Goal: Task Accomplishment & Management: Manage account settings

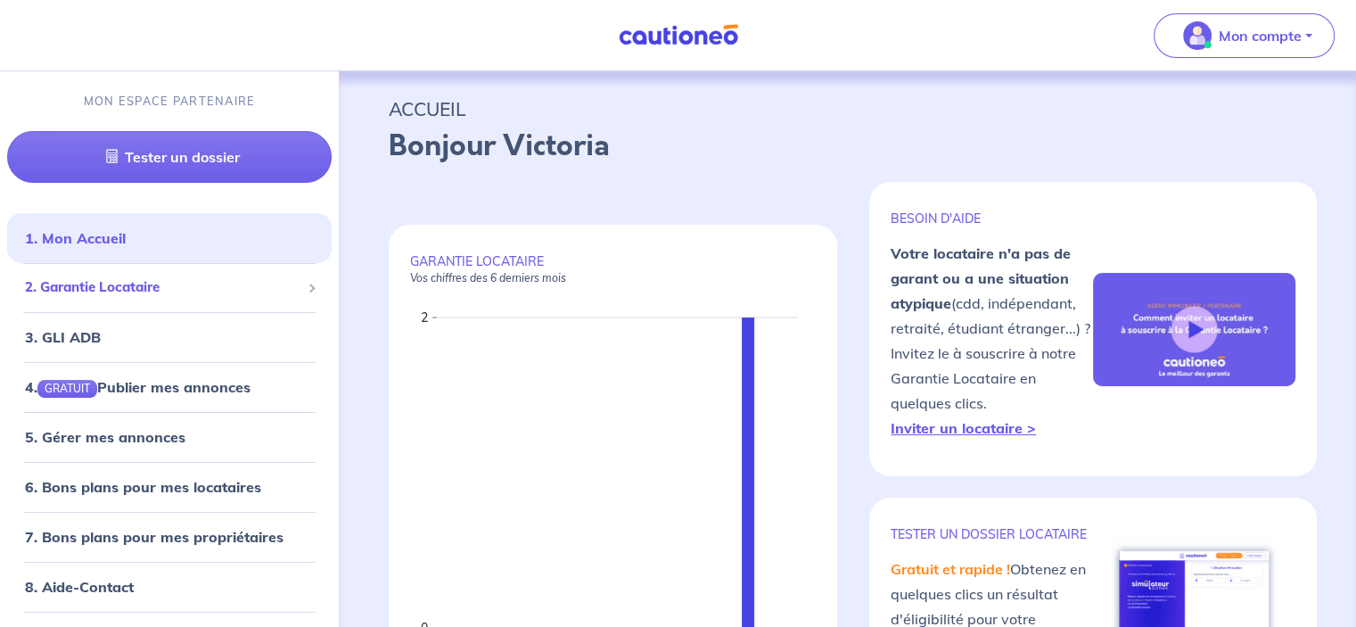
click at [269, 277] on span "2. Garantie Locataire" at bounding box center [162, 287] width 275 height 20
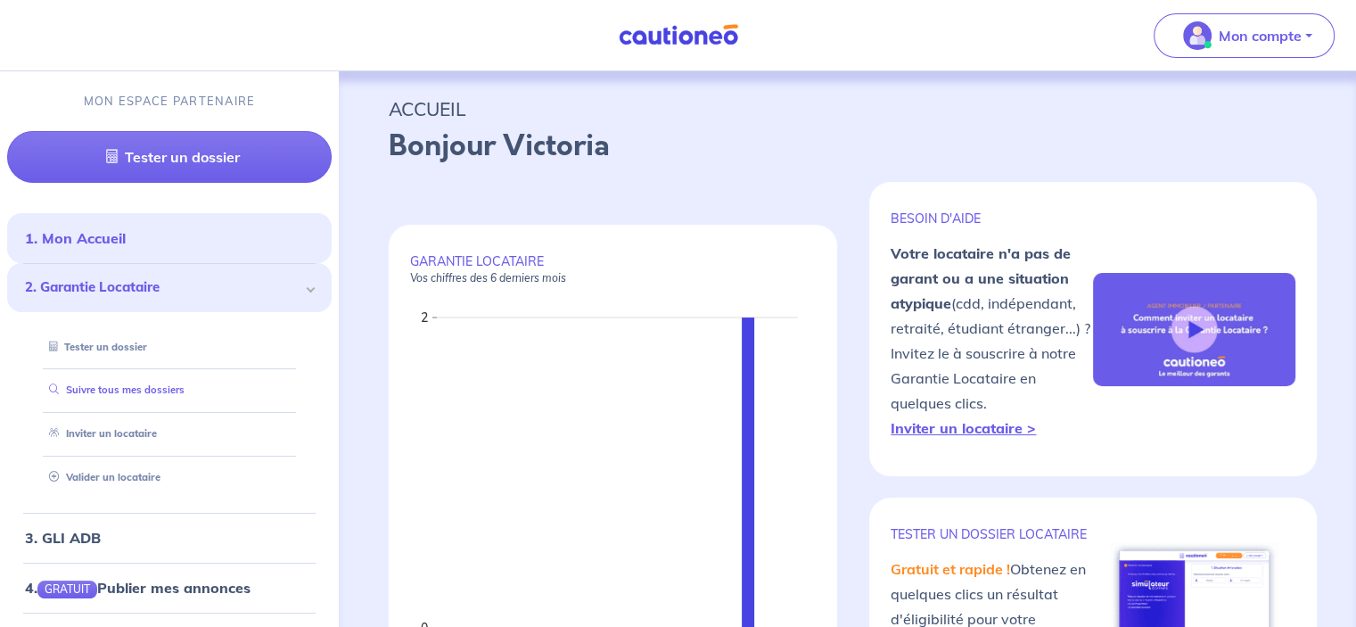
click at [184, 389] on link "Suivre tous mes dossiers" at bounding box center [113, 389] width 143 height 12
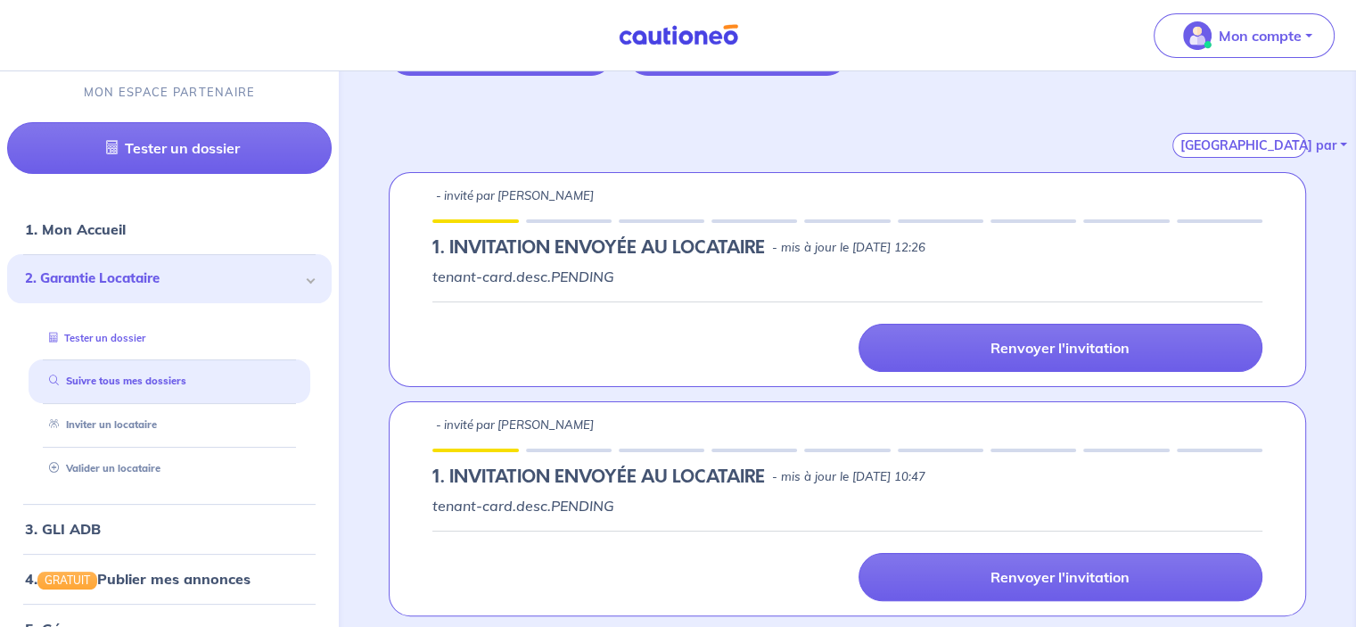
scroll to position [234, 0]
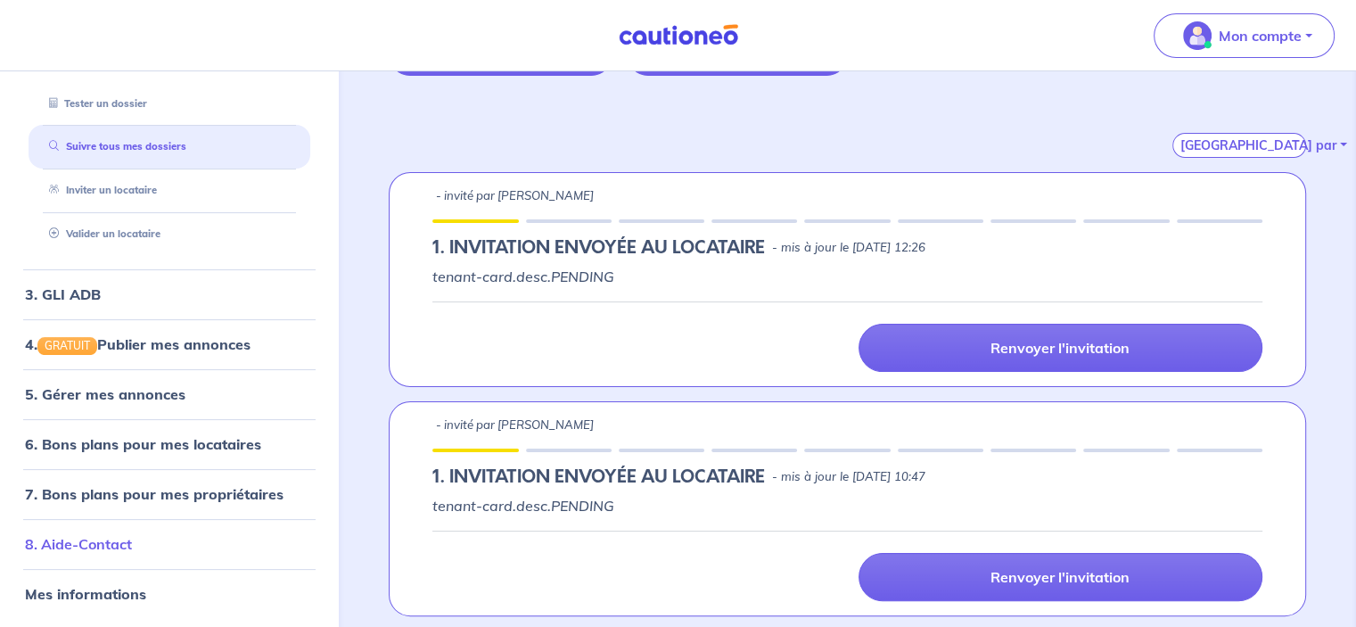
click at [99, 535] on link "8. Aide-Contact" at bounding box center [78, 544] width 107 height 18
click at [130, 585] on link "Mes informations" at bounding box center [83, 594] width 117 height 18
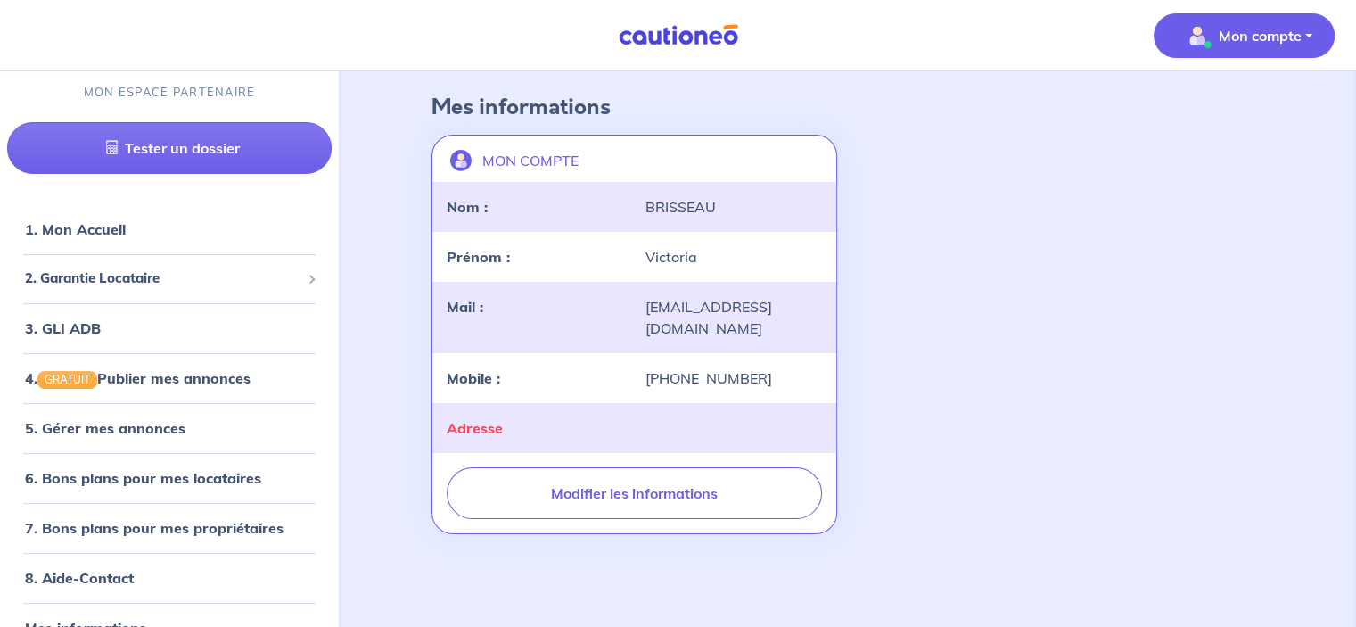
scroll to position [75, 0]
click at [125, 552] on ul "1. Mon Accueil 2. Garantie Locataire Tester un dossier Suivre tous mes dossiers…" at bounding box center [169, 428] width 339 height 448
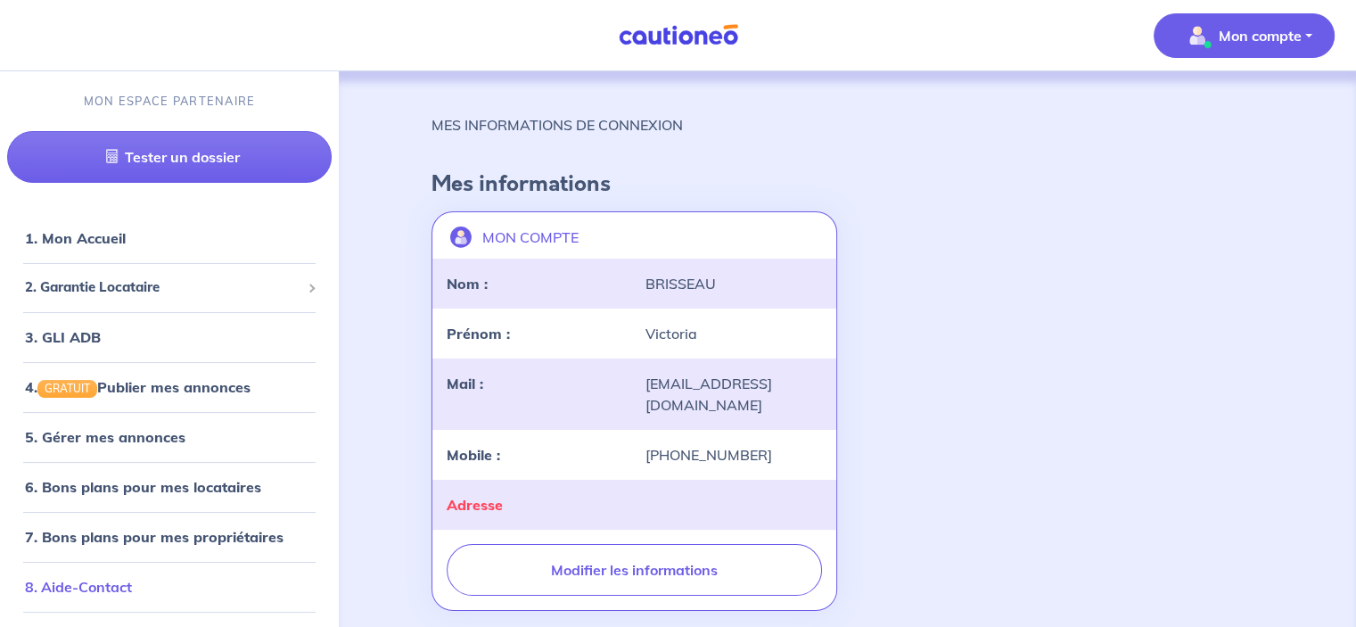
scroll to position [34, 0]
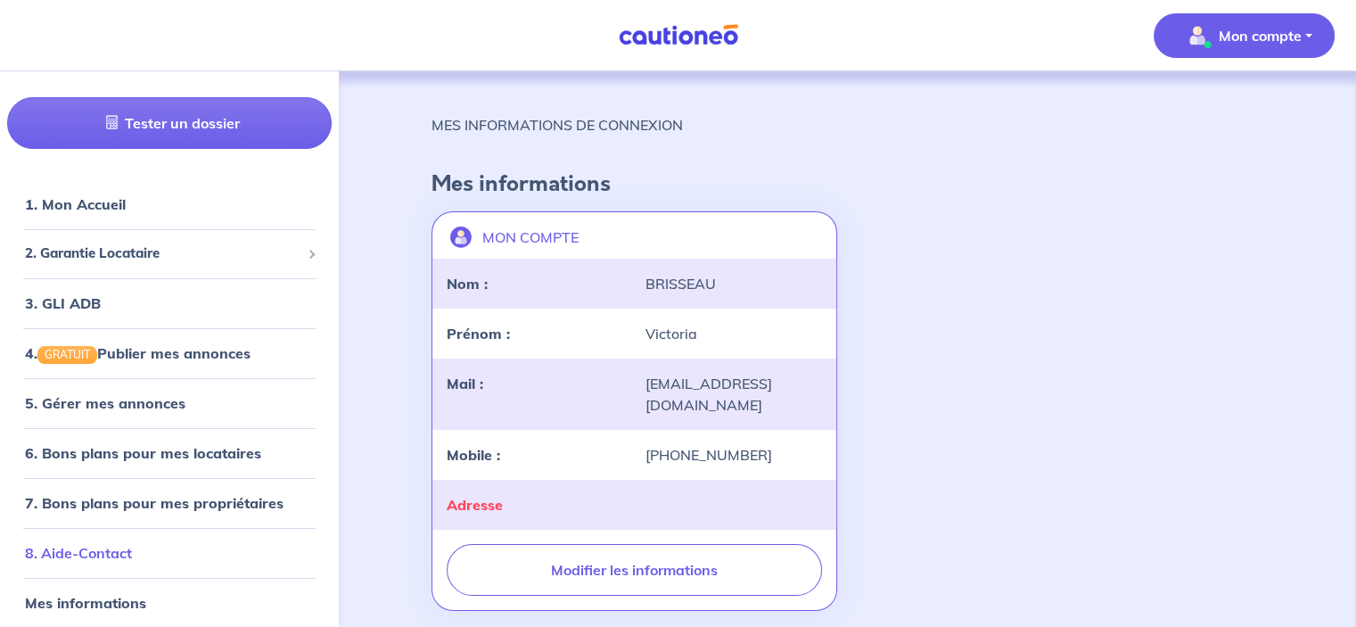
click at [114, 544] on link "8. Aide-Contact" at bounding box center [78, 553] width 107 height 18
